Goal: Task Accomplishment & Management: Use online tool/utility

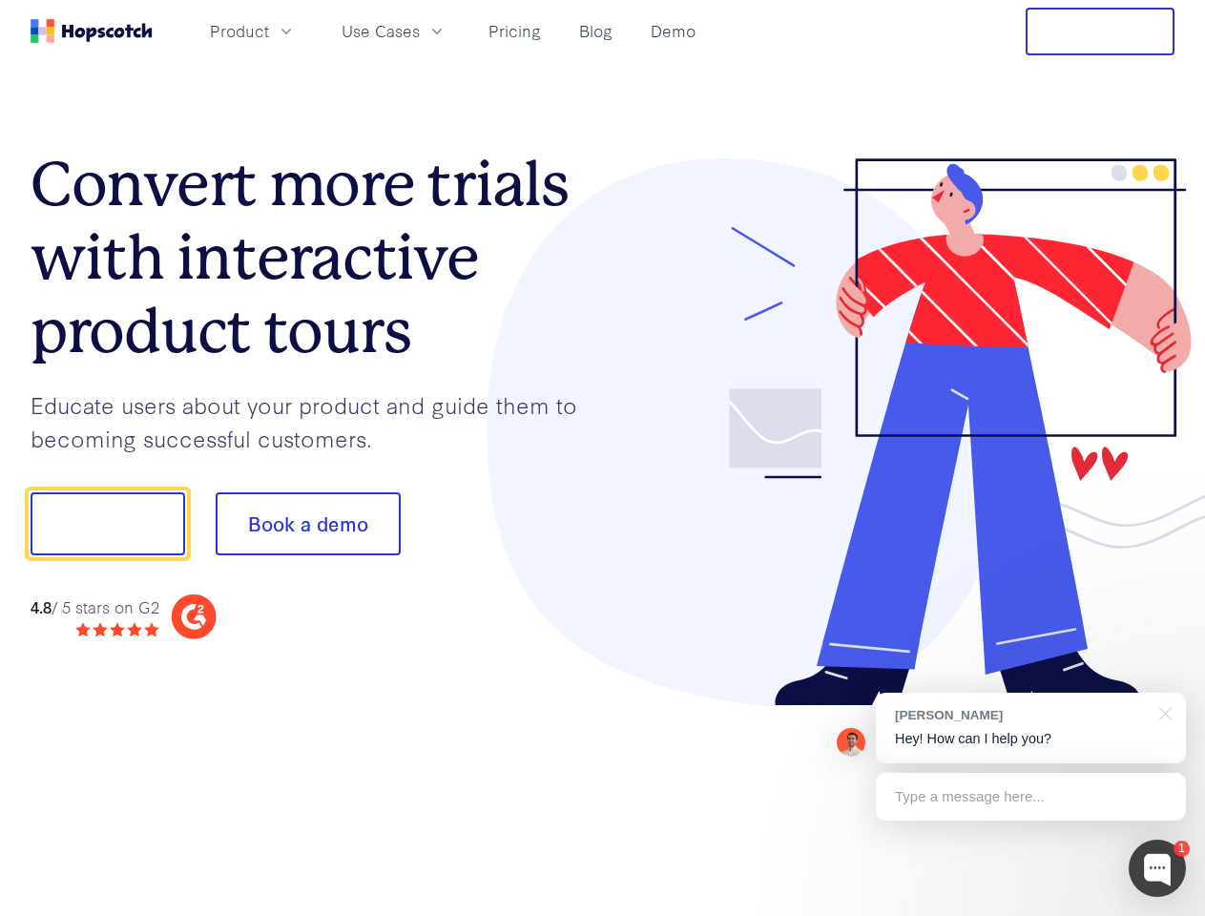
click at [603, 458] on div at bounding box center [889, 432] width 573 height 549
click at [269, 31] on span "Product" at bounding box center [239, 31] width 59 height 24
click at [420, 31] on span "Use Cases" at bounding box center [381, 31] width 78 height 24
click at [1100, 31] on button "Free Trial" at bounding box center [1100, 32] width 149 height 48
click at [107, 524] on button "Show me!" at bounding box center [108, 523] width 155 height 63
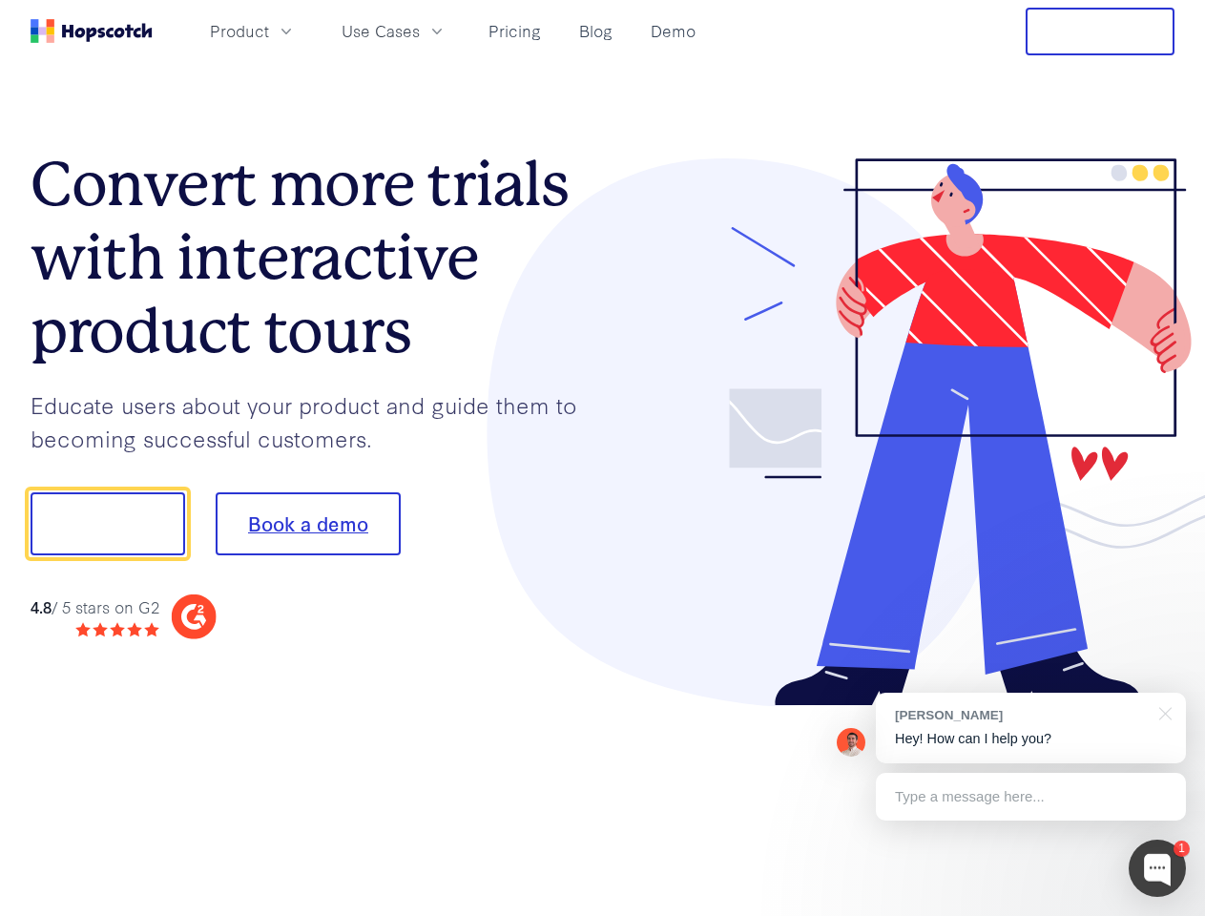
click at [307, 524] on button "Book a demo" at bounding box center [308, 523] width 185 height 63
click at [1158, 869] on div at bounding box center [1157, 868] width 57 height 57
click at [1031, 728] on div "[PERSON_NAME] Hey! How can I help you?" at bounding box center [1031, 728] width 310 height 71
click at [1163, 712] on div at bounding box center [1007, 521] width 358 height 637
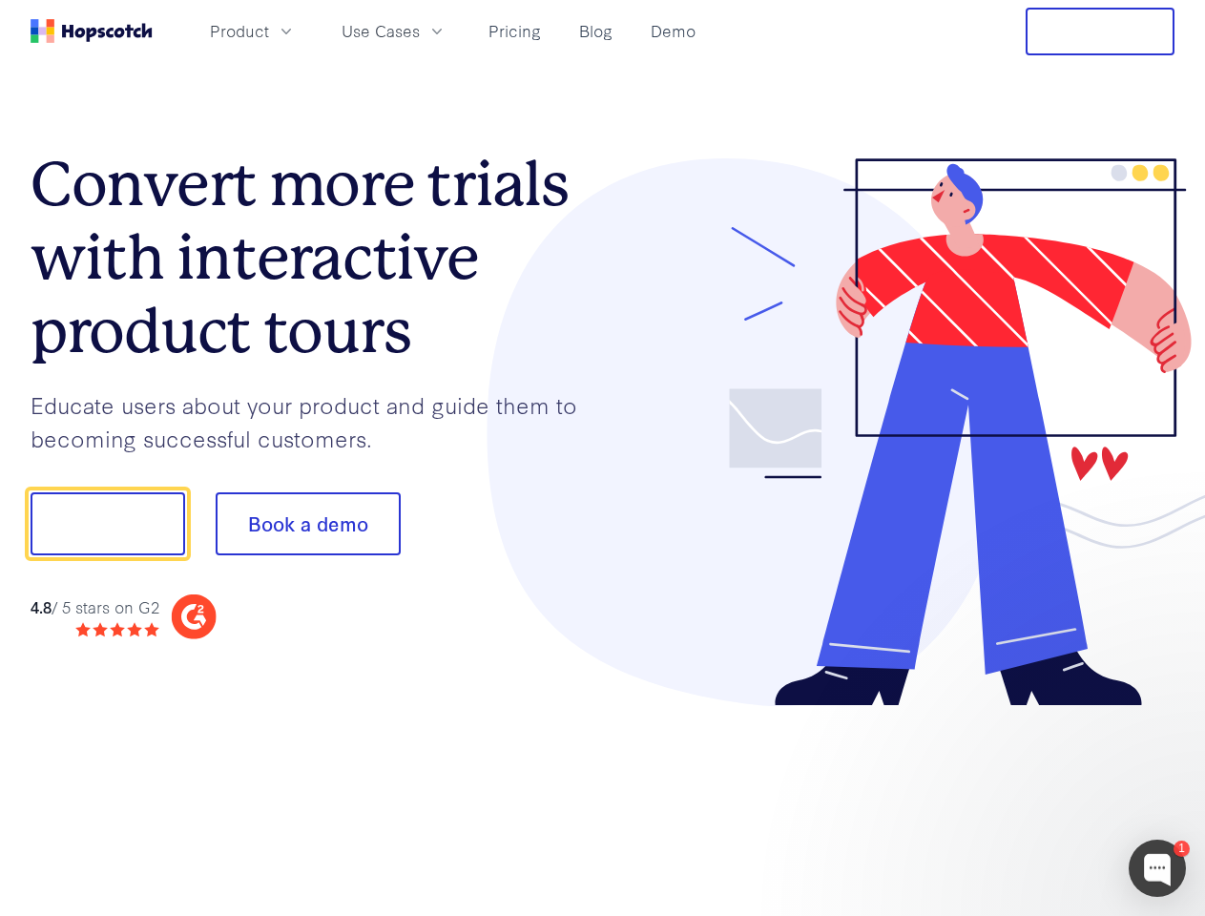
click at [1031, 797] on div at bounding box center [1007, 649] width 358 height 381
